Goal: Use online tool/utility: Use online tool/utility

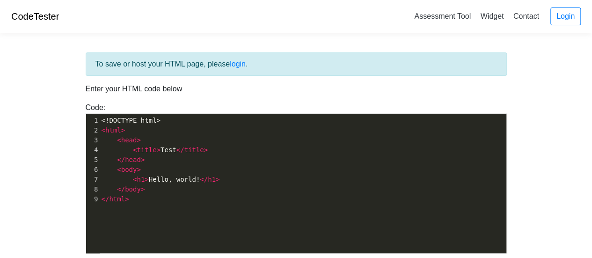
click at [380, 165] on pre "< body >" at bounding box center [307, 170] width 414 height 10
type textarea "<!DOCTYPE html> <html> <head> <title>Test</title> </head> <body> <h1>Hello, wor…"
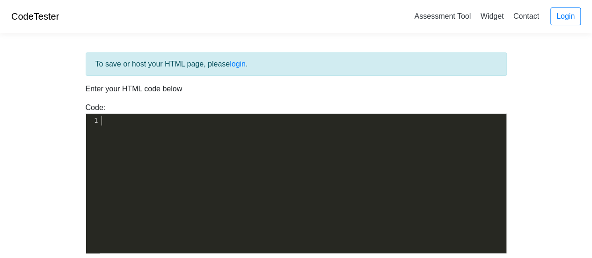
type textarea "<!DOCTYPE html> <!-- Ultimate Game Stash file--> <!-- For the regularly updatin…"
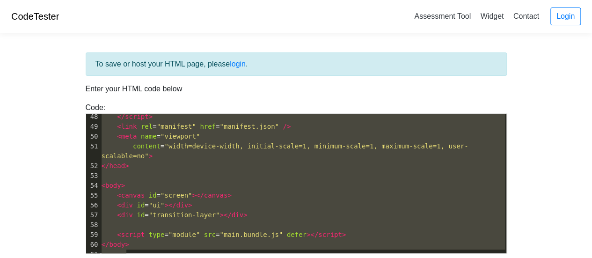
scroll to position [0, 0]
click at [450, 125] on pre "< link rel = "manifest" href = "manifest.json" />" at bounding box center [303, 127] width 406 height 10
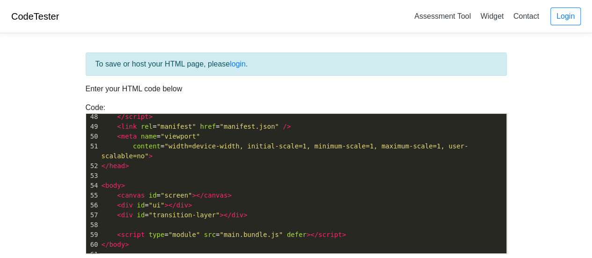
scroll to position [100, 0]
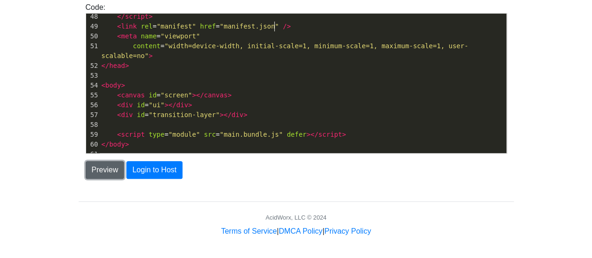
click at [106, 171] on button "Preview" at bounding box center [105, 170] width 39 height 18
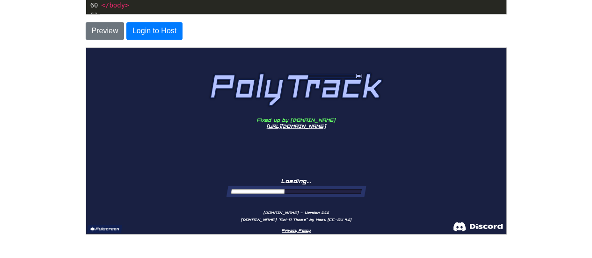
scroll to position [0, 0]
click at [111, 227] on button "Fullscreen" at bounding box center [103, 228] width 35 height 8
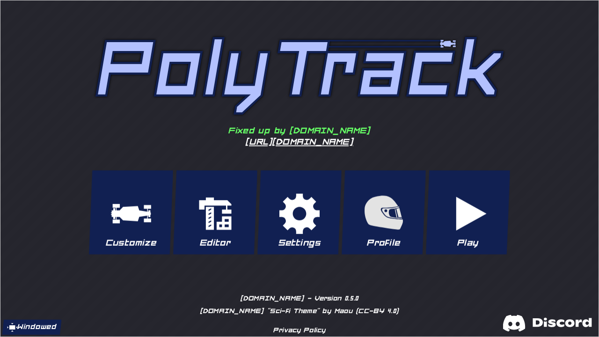
click at [496, 222] on button "Play" at bounding box center [467, 212] width 84 height 84
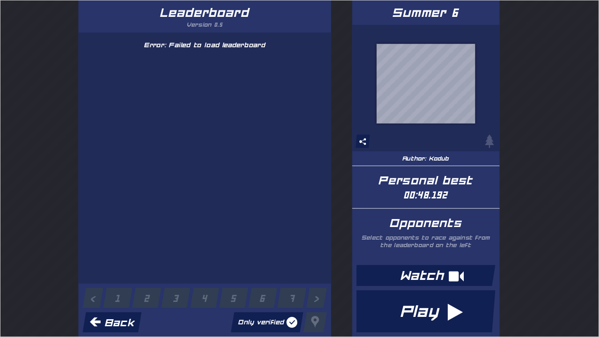
click at [445, 257] on button "Play" at bounding box center [424, 311] width 139 height 42
